Goal: Task Accomplishment & Management: Use online tool/utility

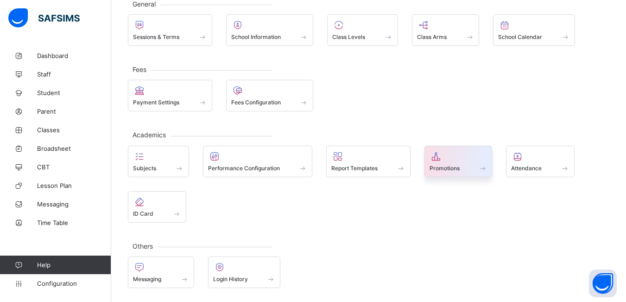
click at [446, 162] on span at bounding box center [459, 163] width 58 height 2
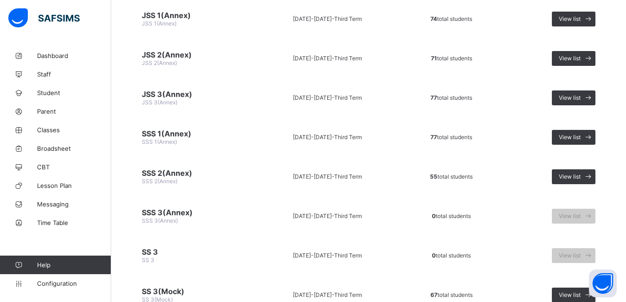
scroll to position [788, 0]
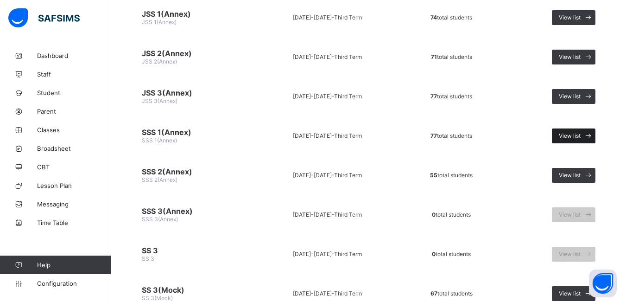
click at [572, 137] on span "View list" at bounding box center [570, 135] width 22 height 7
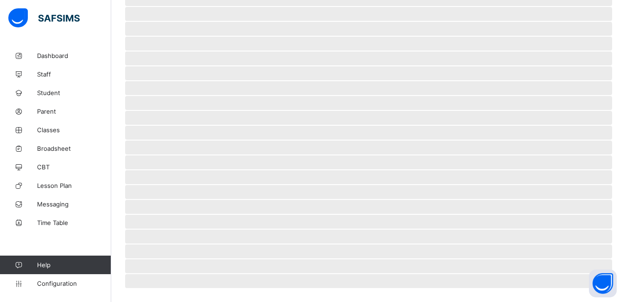
scroll to position [204, 0]
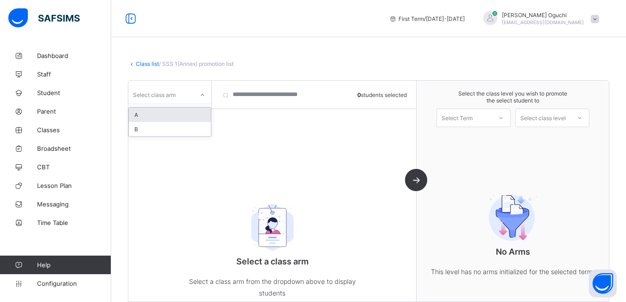
click at [202, 95] on icon at bounding box center [203, 94] width 6 height 9
click at [188, 111] on div "A" at bounding box center [170, 115] width 82 height 14
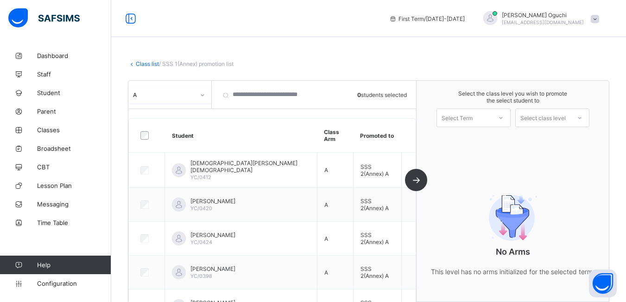
click at [504, 117] on icon at bounding box center [501, 117] width 6 height 9
click at [484, 139] on div "First Term [DATE]-[DATE]" at bounding box center [473, 141] width 73 height 21
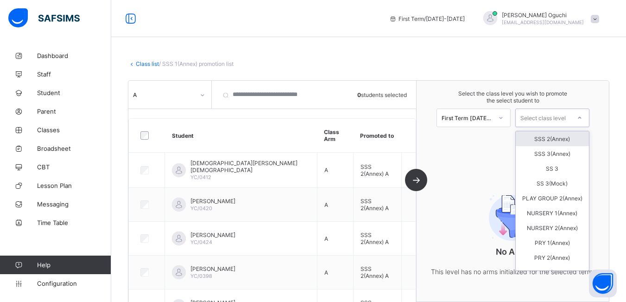
click at [581, 117] on div at bounding box center [579, 118] width 17 height 16
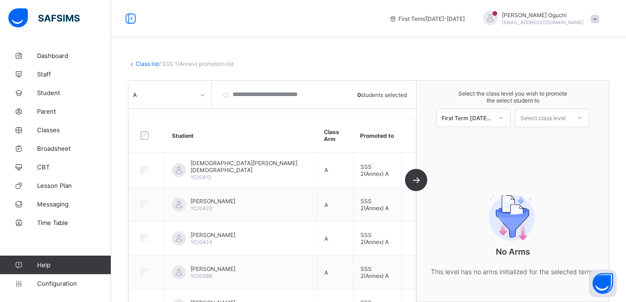
click at [470, 147] on div "Select the class level you wish to promote the select student to First Term [DA…" at bounding box center [513, 191] width 192 height 221
click at [70, 283] on span "Configuration" at bounding box center [74, 282] width 74 height 7
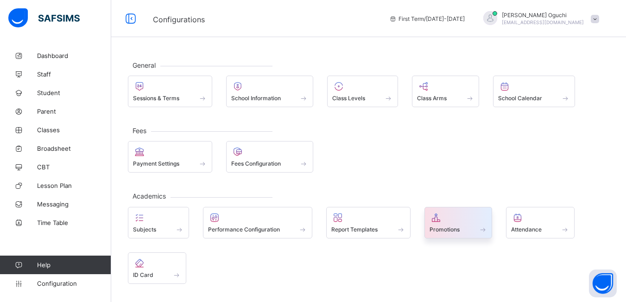
click at [443, 226] on span "Promotions" at bounding box center [445, 229] width 30 height 7
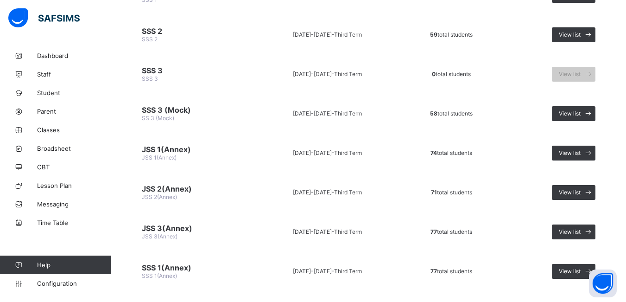
scroll to position [649, 0]
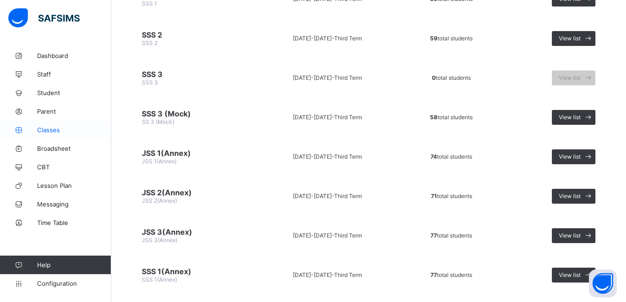
click at [48, 132] on span "Classes" at bounding box center [74, 129] width 74 height 7
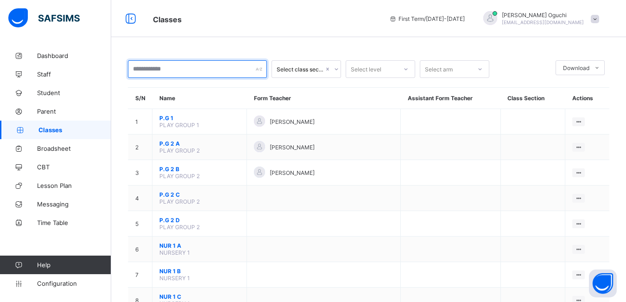
click at [175, 67] on input "text" at bounding box center [197, 69] width 139 height 18
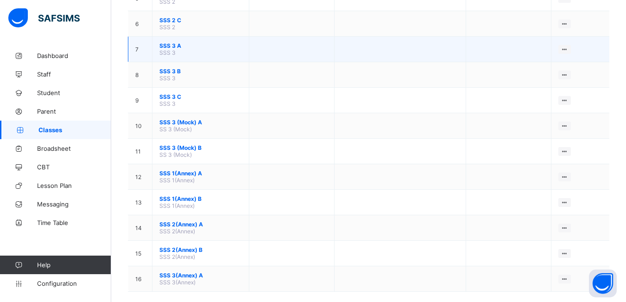
scroll to position [232, 0]
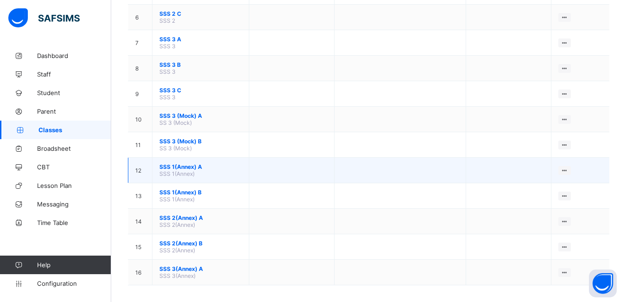
type input "***"
click at [188, 167] on span "SSS 1(Annex) A" at bounding box center [200, 166] width 82 height 7
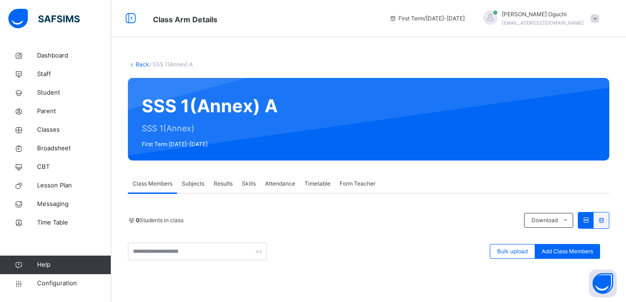
click at [138, 63] on link "Back" at bounding box center [142, 64] width 13 height 7
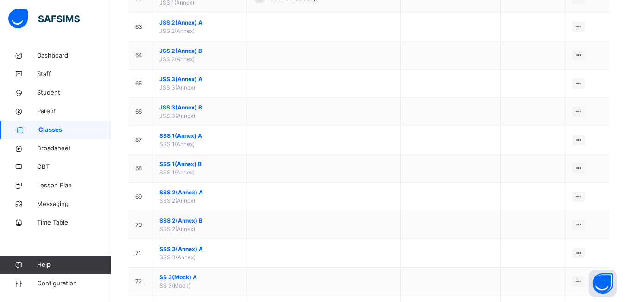
scroll to position [1854, 0]
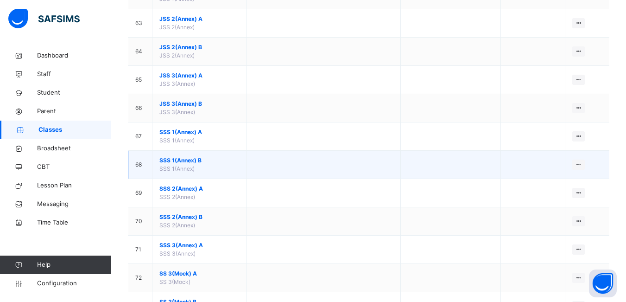
click at [177, 168] on span "SSS 1(Annex)" at bounding box center [176, 168] width 35 height 7
click at [173, 161] on span "SSS 1(Annex) B" at bounding box center [199, 160] width 80 height 8
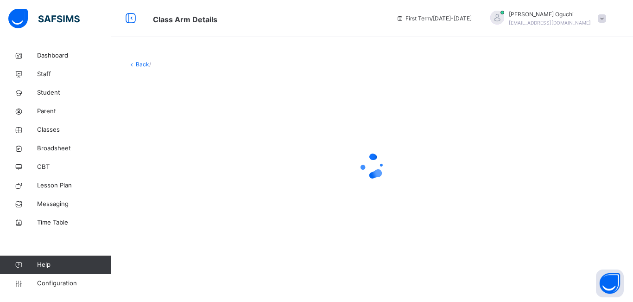
click at [173, 161] on div at bounding box center [372, 165] width 488 height 37
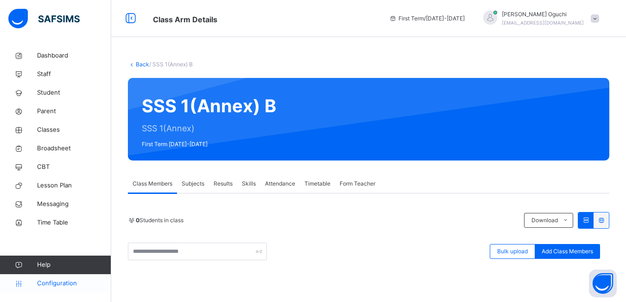
click at [63, 283] on span "Configuration" at bounding box center [74, 283] width 74 height 9
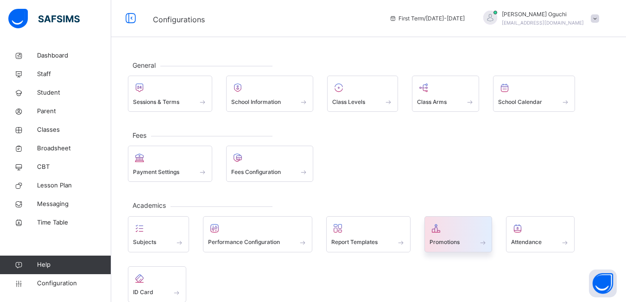
click at [474, 230] on div at bounding box center [459, 228] width 58 height 14
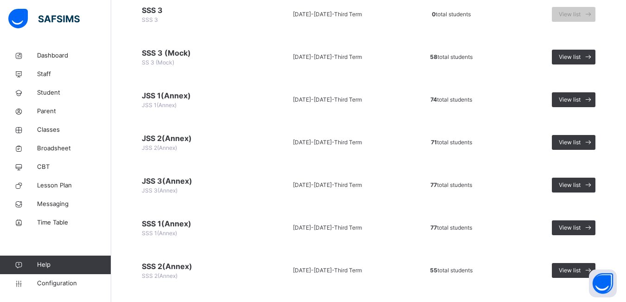
scroll to position [788, 0]
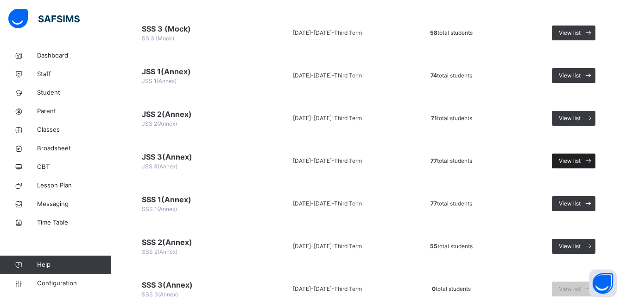
click at [579, 160] on span "View list" at bounding box center [570, 161] width 22 height 8
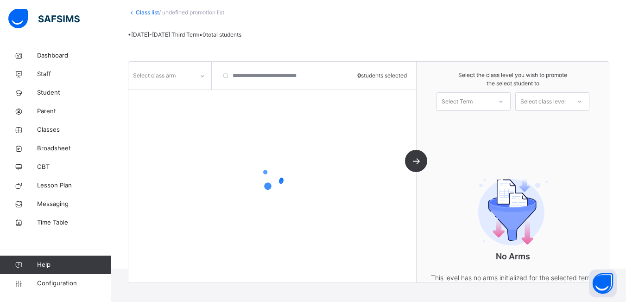
scroll to position [93, 0]
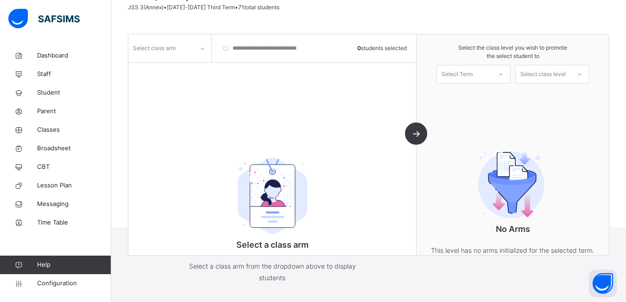
click at [205, 76] on div "Select class arm 0 students selected Select a class arm Select a class arm from…" at bounding box center [272, 144] width 288 height 221
click at [204, 51] on div at bounding box center [203, 48] width 16 height 15
click at [185, 69] on div "A" at bounding box center [170, 69] width 82 height 16
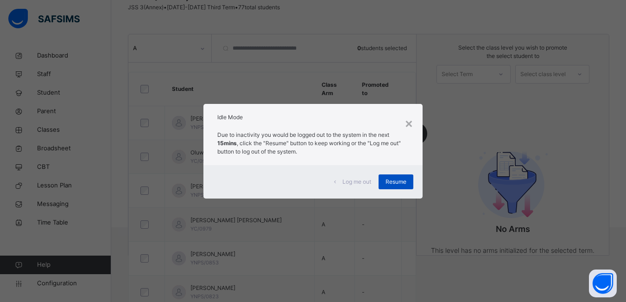
click at [404, 180] on span "Resume" at bounding box center [396, 182] width 21 height 8
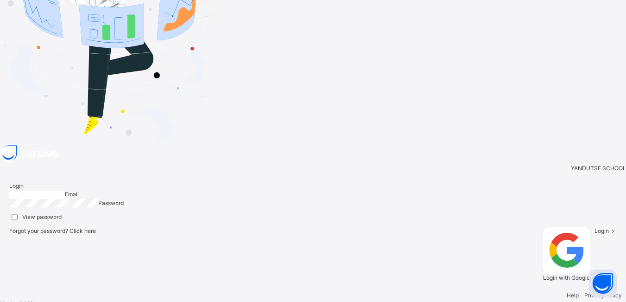
type input "**********"
